Goal: Information Seeking & Learning: Learn about a topic

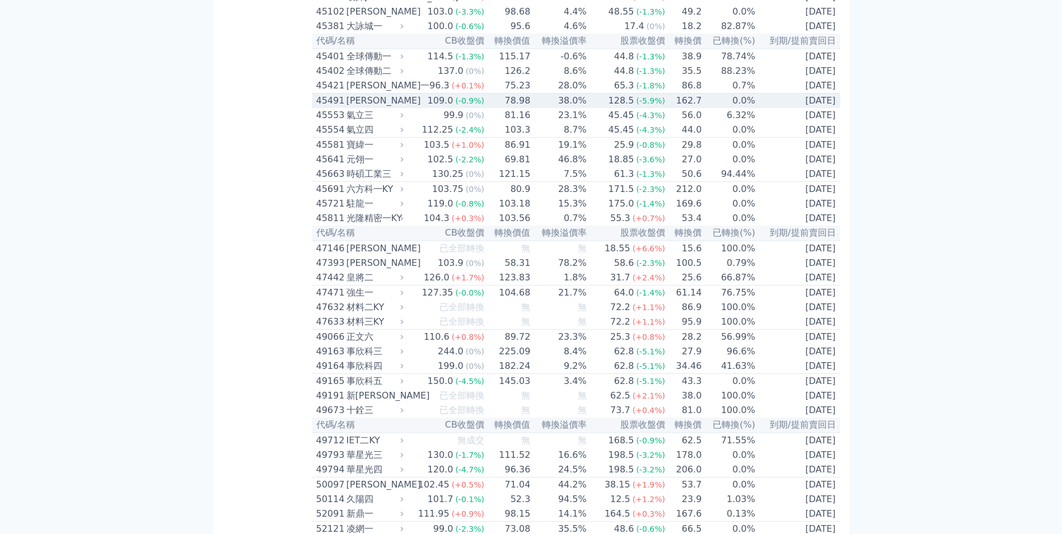
scroll to position [3358, 0]
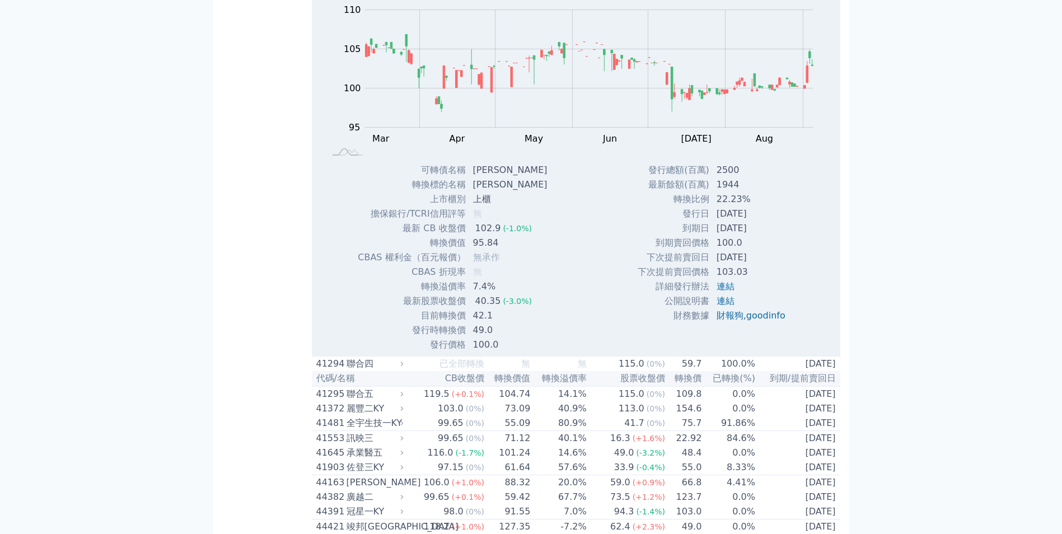
scroll to position [3750, 0]
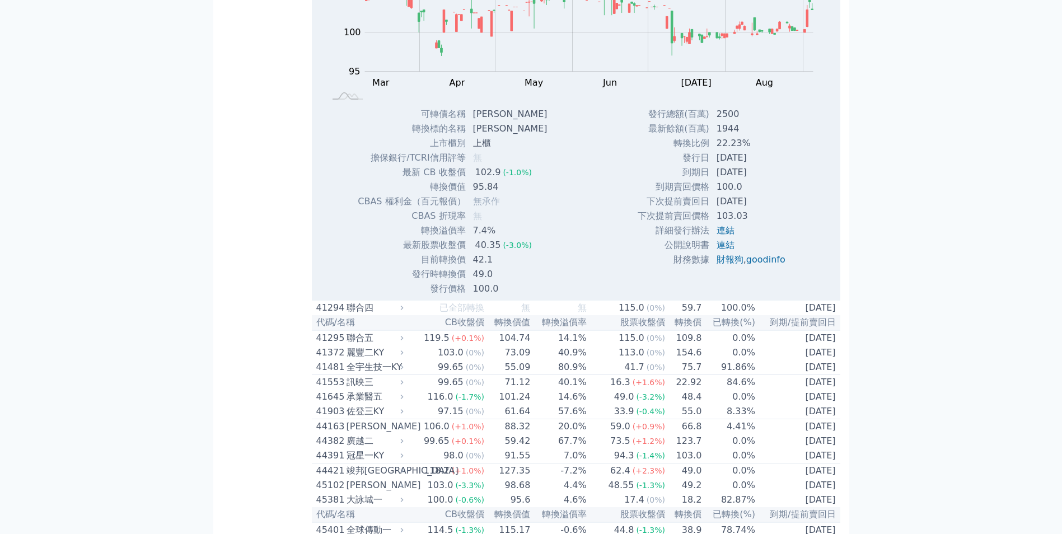
click at [551, 102] on rect at bounding box center [575, 24] width 493 height 157
click at [940, 113] on div "可轉債列表 財務數據 可轉債列表 財務數據 登出 登出 按代號排序 即將/近期發行 一年內到期 轉換比例 低收盤價 轉換價值接近百元 低轉換溢價" at bounding box center [531, 79] width 1062 height 7658
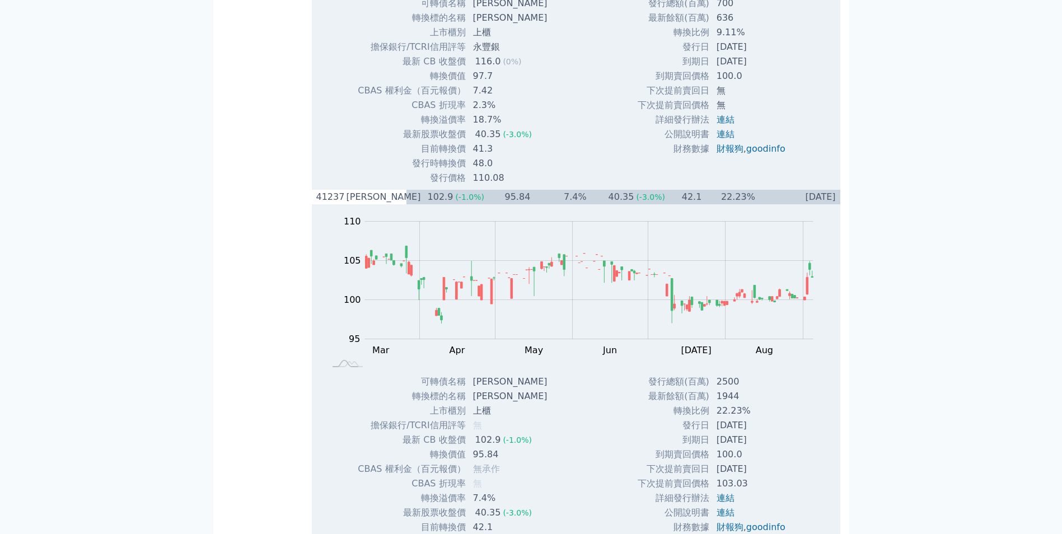
scroll to position [3414, 0]
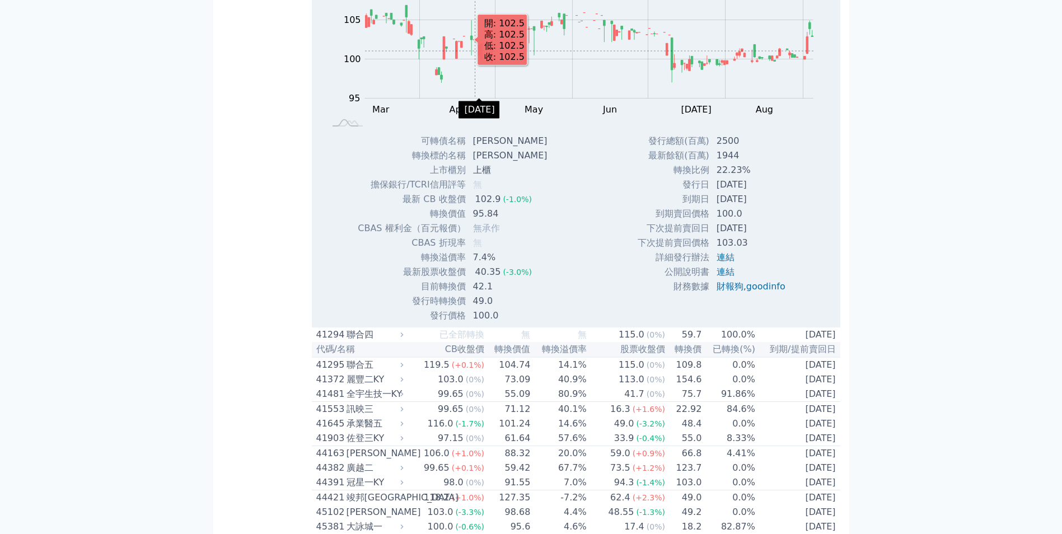
scroll to position [3358, 0]
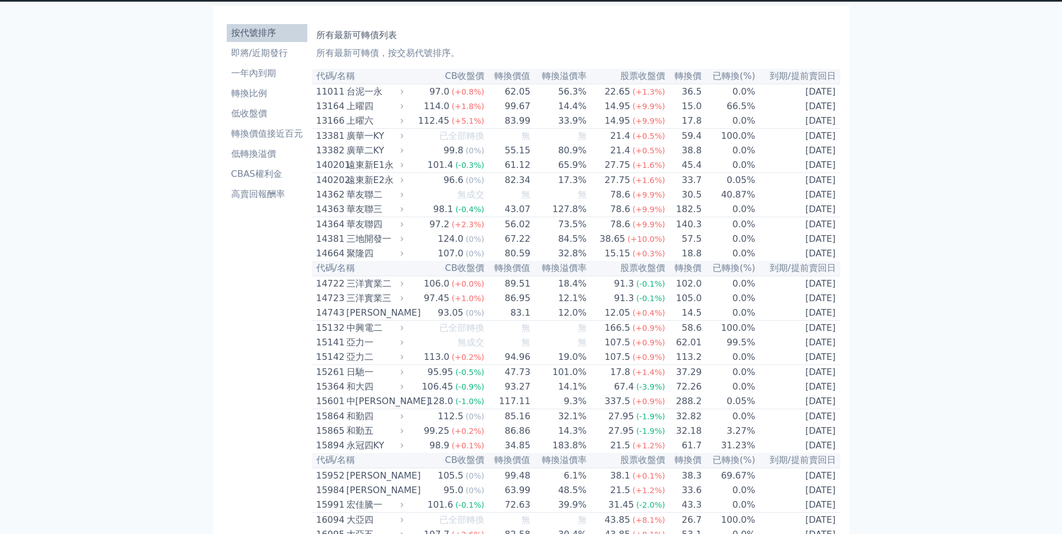
scroll to position [0, 0]
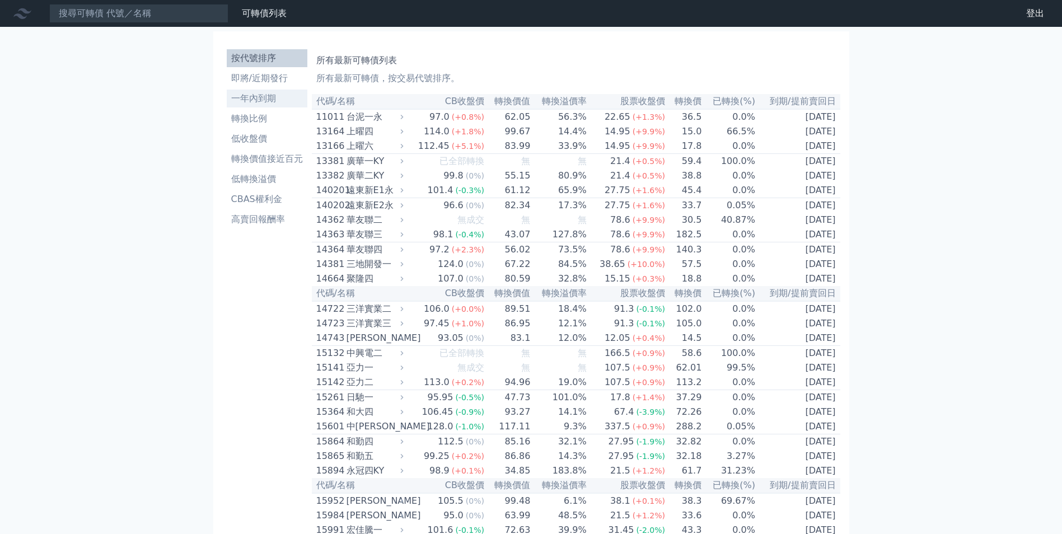
click at [274, 95] on li "一年內到期" at bounding box center [267, 98] width 81 height 13
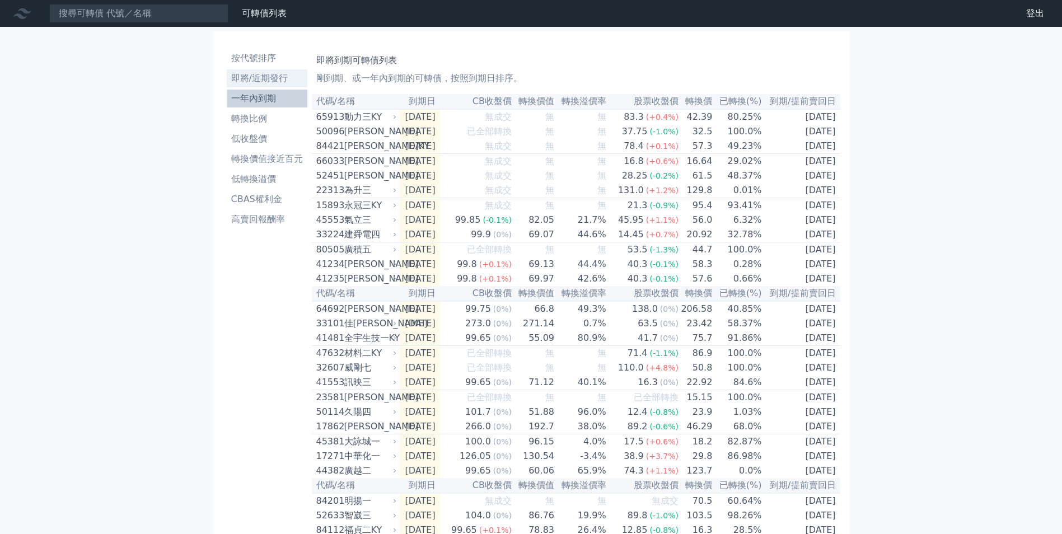
click at [271, 78] on li "即將/近期發行" at bounding box center [267, 78] width 81 height 13
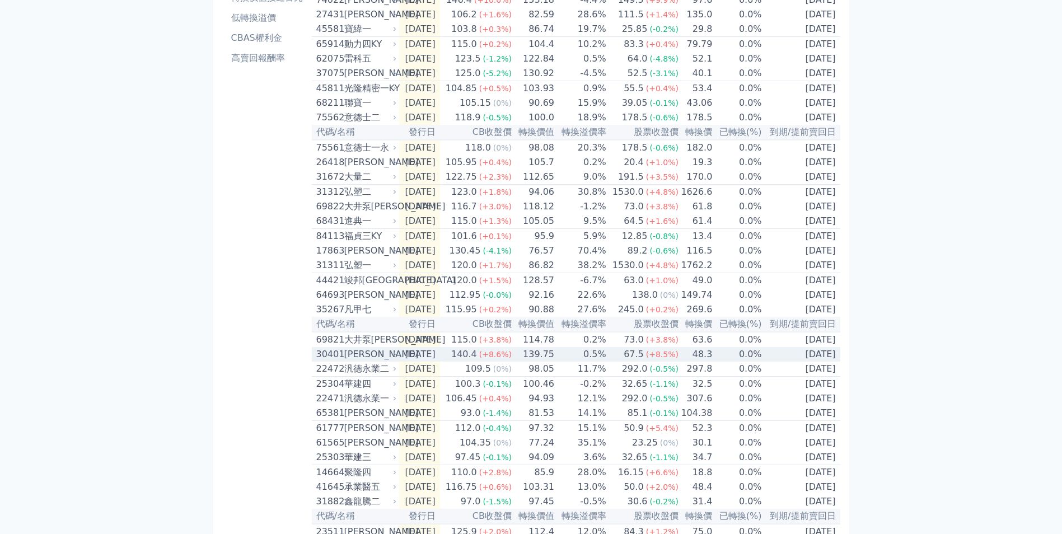
scroll to position [293, 0]
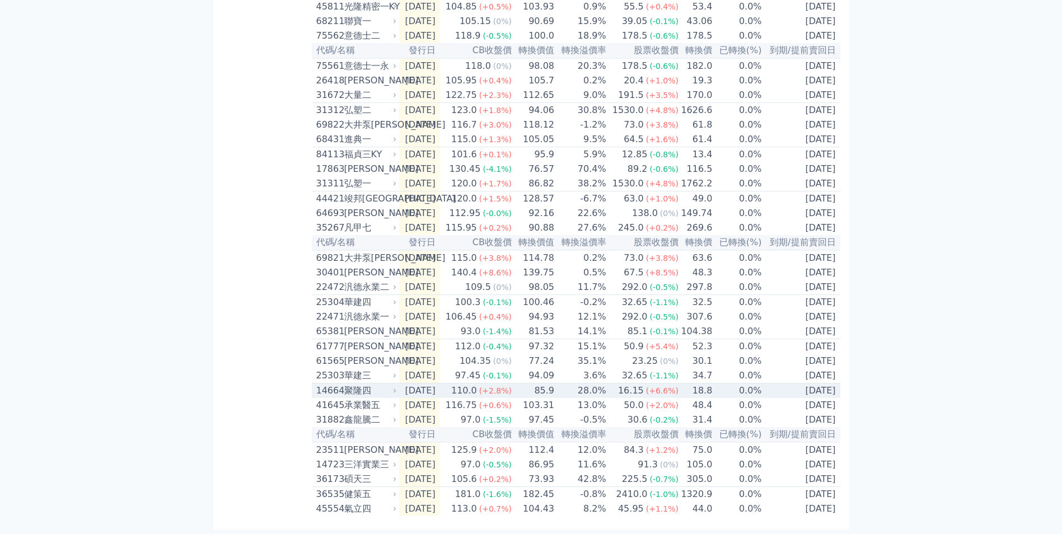
click at [395, 387] on icon at bounding box center [394, 390] width 7 height 7
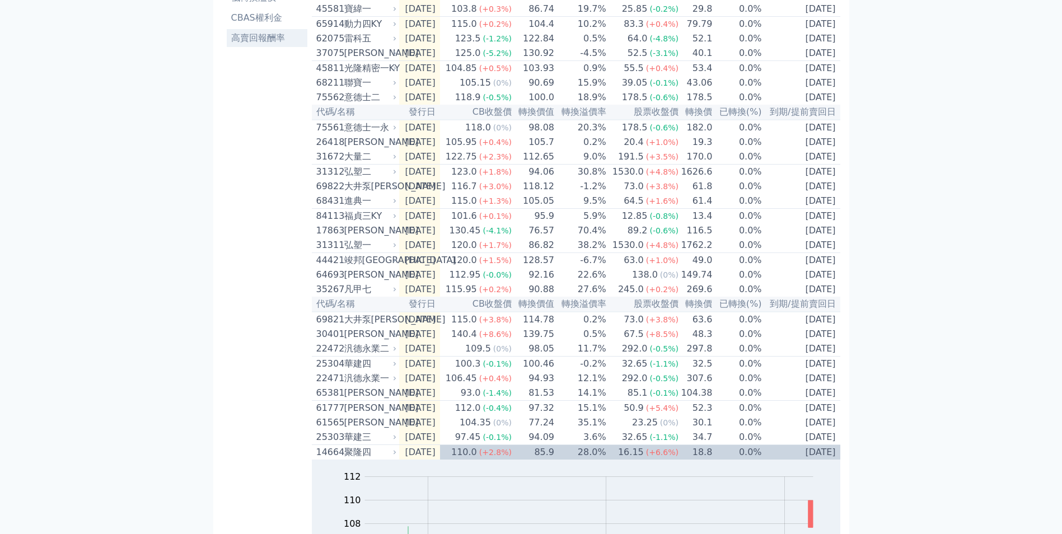
scroll to position [0, 0]
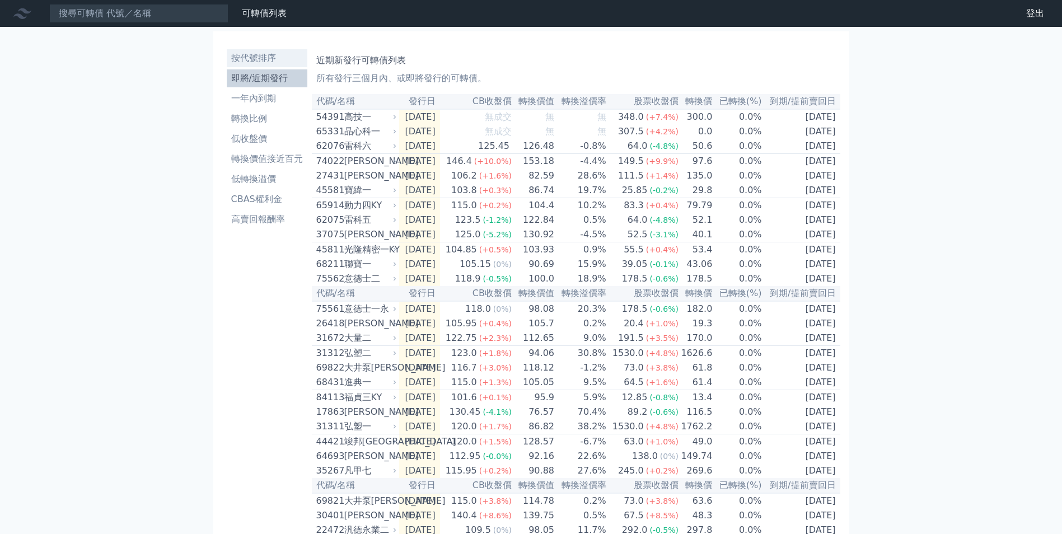
click at [259, 62] on li "按代號排序" at bounding box center [267, 57] width 81 height 13
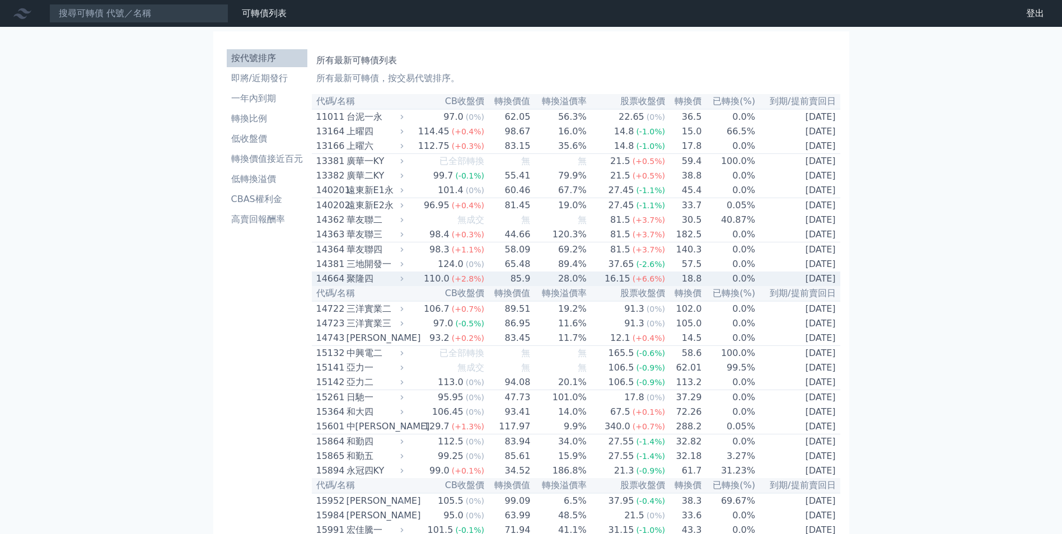
click at [405, 282] on icon at bounding box center [401, 278] width 7 height 7
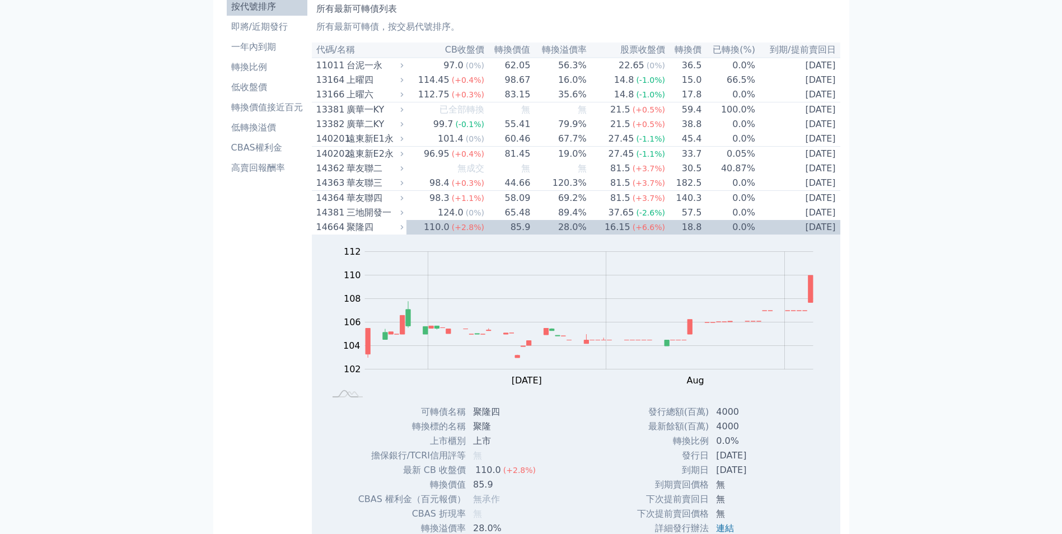
scroll to position [168, 0]
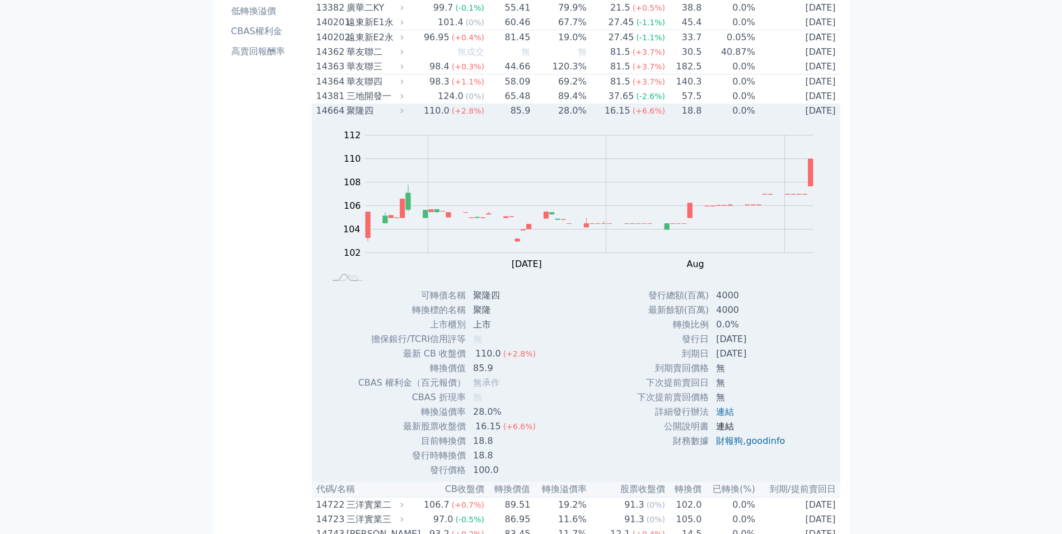
click at [720, 432] on link "連結" at bounding box center [725, 426] width 18 height 11
